Goal: Find specific page/section: Find specific page/section

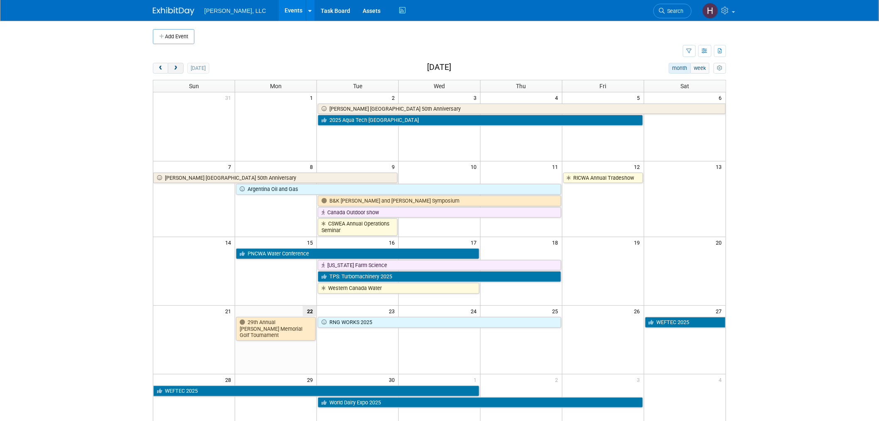
click at [175, 67] on span "next" at bounding box center [175, 68] width 6 height 5
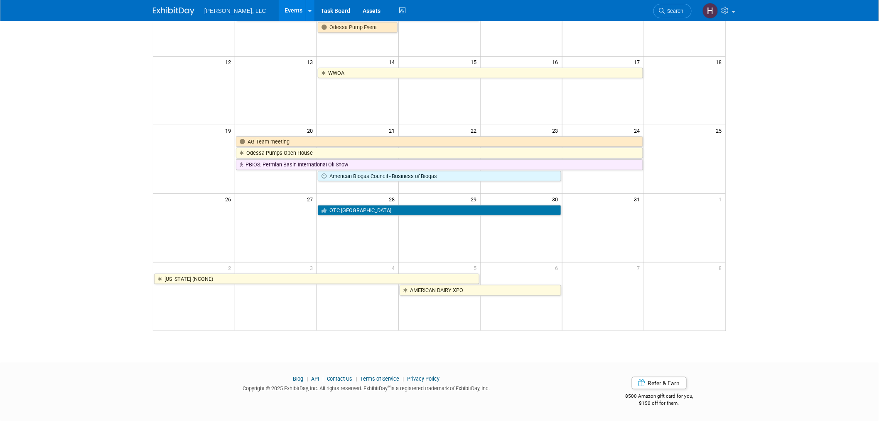
scroll to position [35, 0]
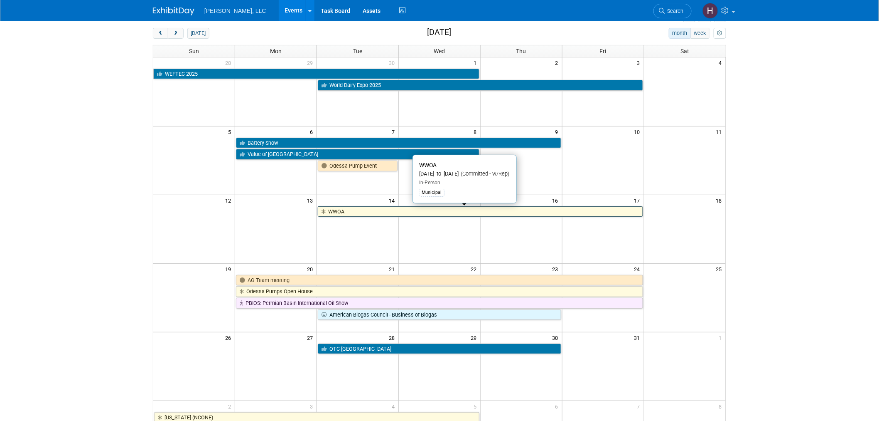
click at [457, 212] on link "WWOA" at bounding box center [480, 211] width 325 height 11
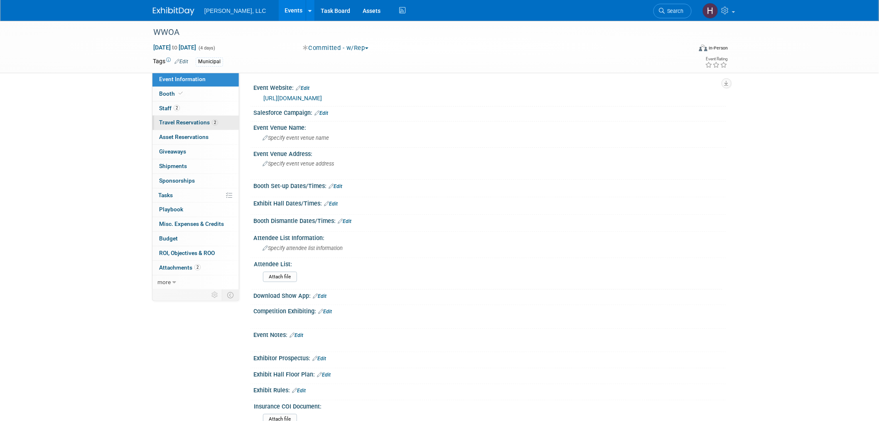
click at [172, 130] on link "2 Travel Reservations 2" at bounding box center [196, 123] width 86 height 14
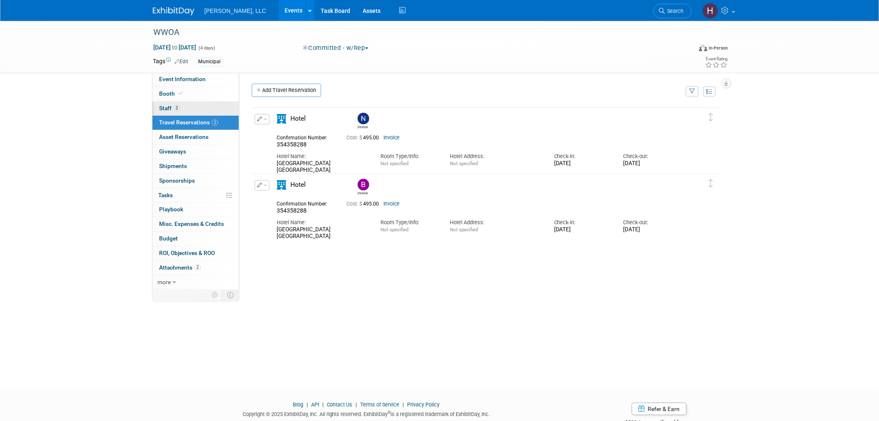
click at [186, 112] on link "2 Staff 2" at bounding box center [196, 108] width 86 height 14
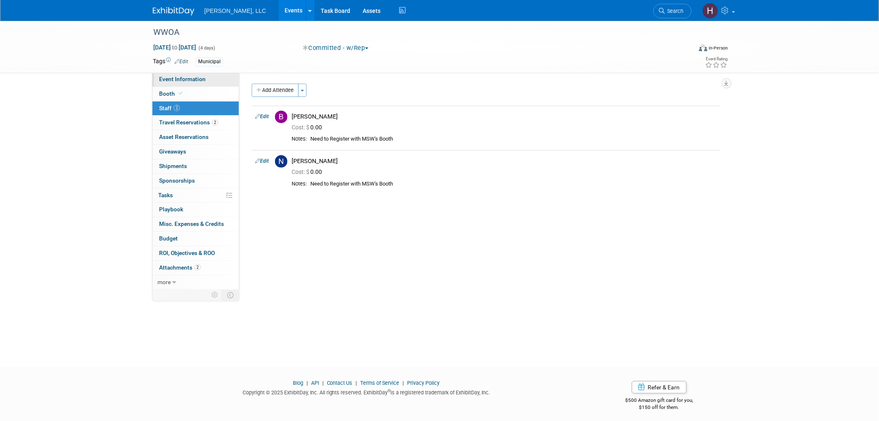
click at [180, 74] on link "Event Information" at bounding box center [196, 79] width 86 height 14
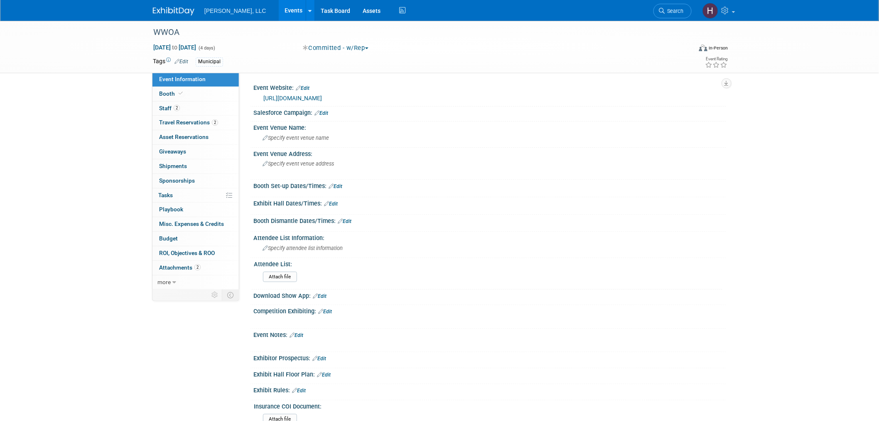
click at [322, 95] on link "https://www.wwoa.org/events-awards/events-training-calendar/wwoa-59th-annual-co…" at bounding box center [292, 98] width 59 height 7
click at [279, 9] on link "Events" at bounding box center [294, 10] width 30 height 21
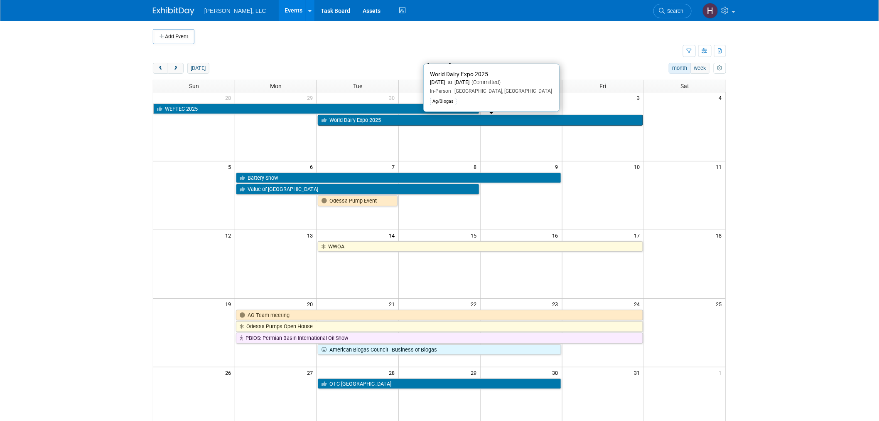
click at [368, 125] on link "World Dairy Expo 2025" at bounding box center [480, 120] width 325 height 11
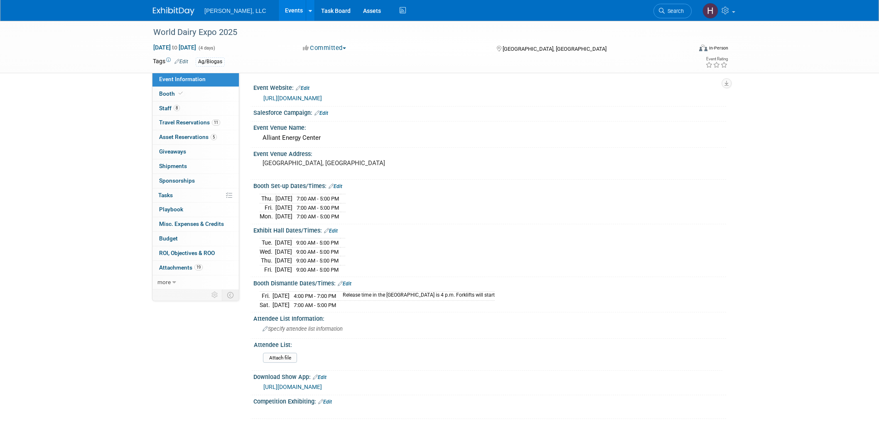
select select "Ag/Biogas"
click at [279, 7] on link "Events" at bounding box center [294, 10] width 30 height 21
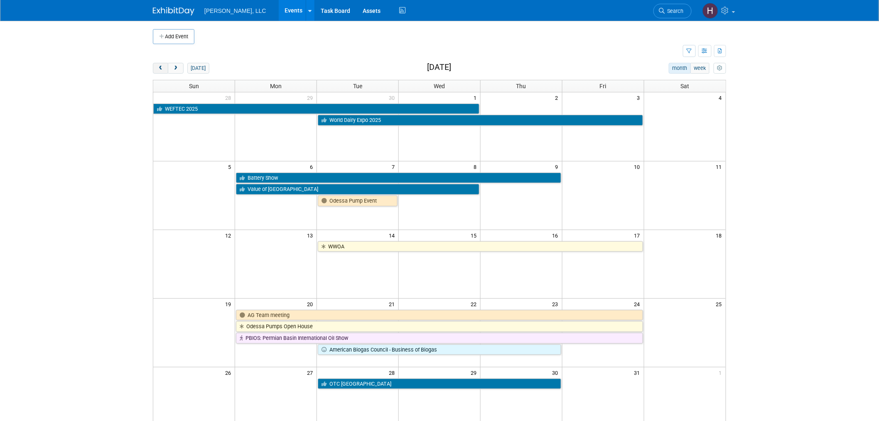
click at [162, 69] on span "prev" at bounding box center [161, 68] width 6 height 5
